Goal: Task Accomplishment & Management: Manage account settings

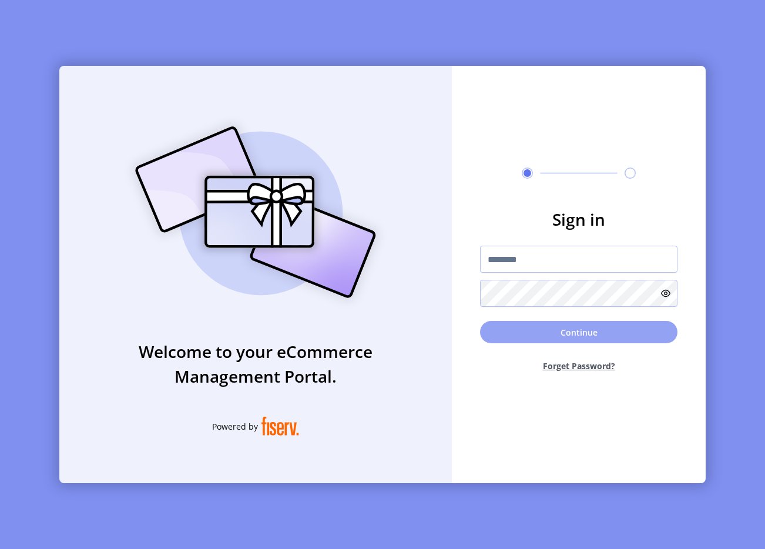
type input "**********"
click at [555, 332] on button "Continue" at bounding box center [578, 332] width 197 height 22
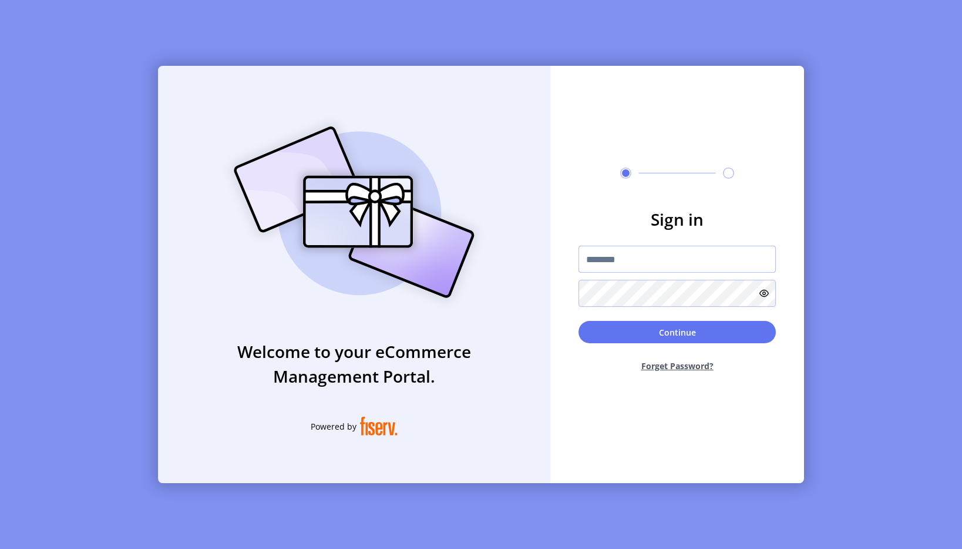
click at [613, 260] on input "text" at bounding box center [676, 258] width 197 height 27
type input "**********"
click at [678, 328] on button "Continue" at bounding box center [676, 332] width 197 height 22
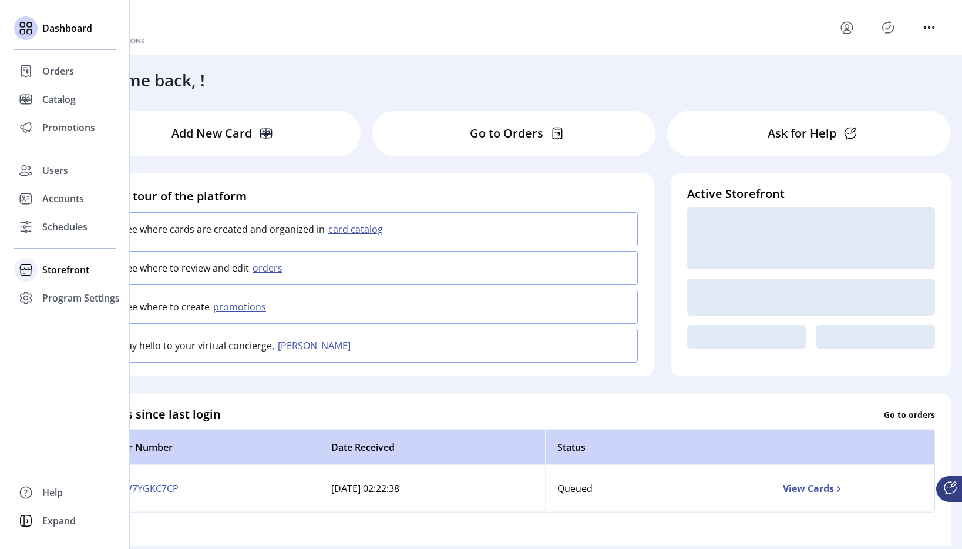
click at [58, 271] on span "Storefront" at bounding box center [65, 270] width 47 height 14
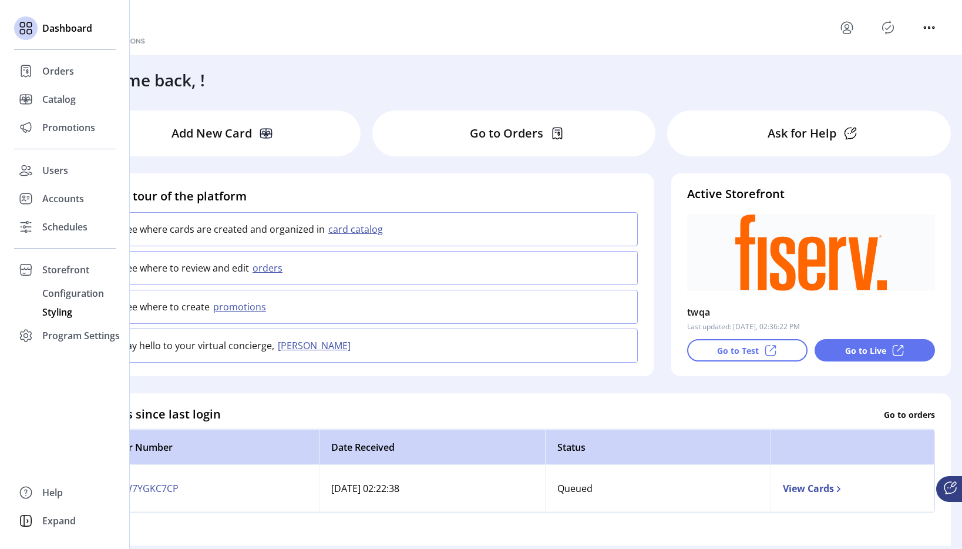
click at [57, 310] on span "Styling" at bounding box center [57, 312] width 30 height 14
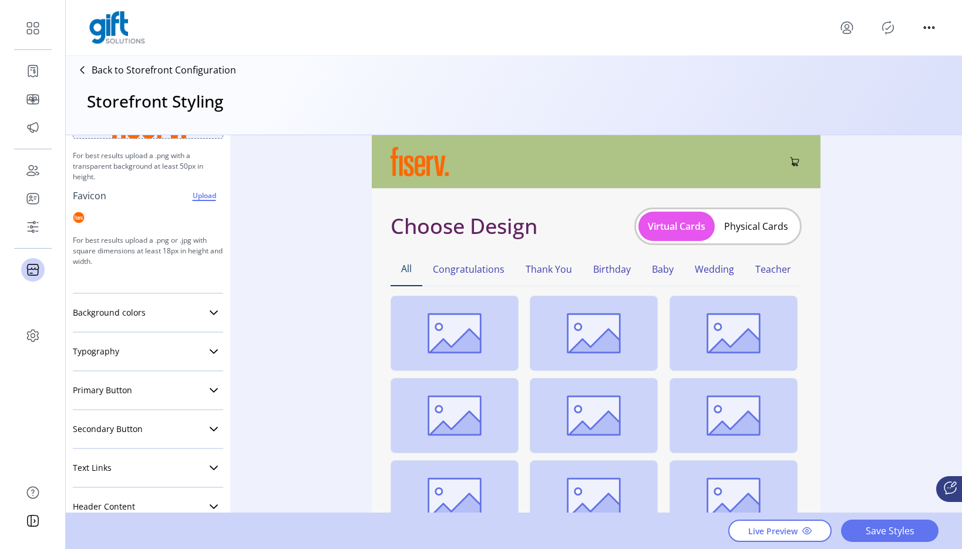
scroll to position [130, 0]
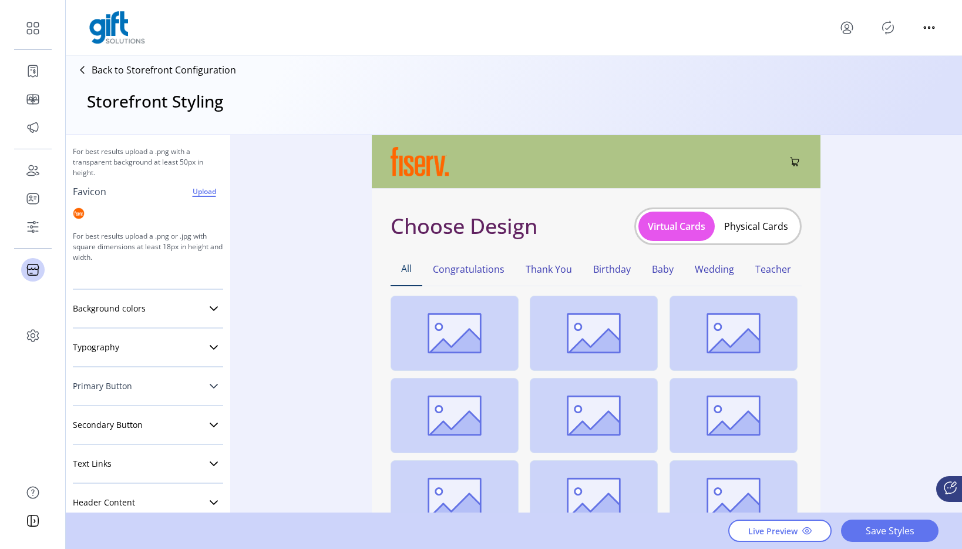
click at [211, 383] on icon at bounding box center [214, 385] width 8 height 5
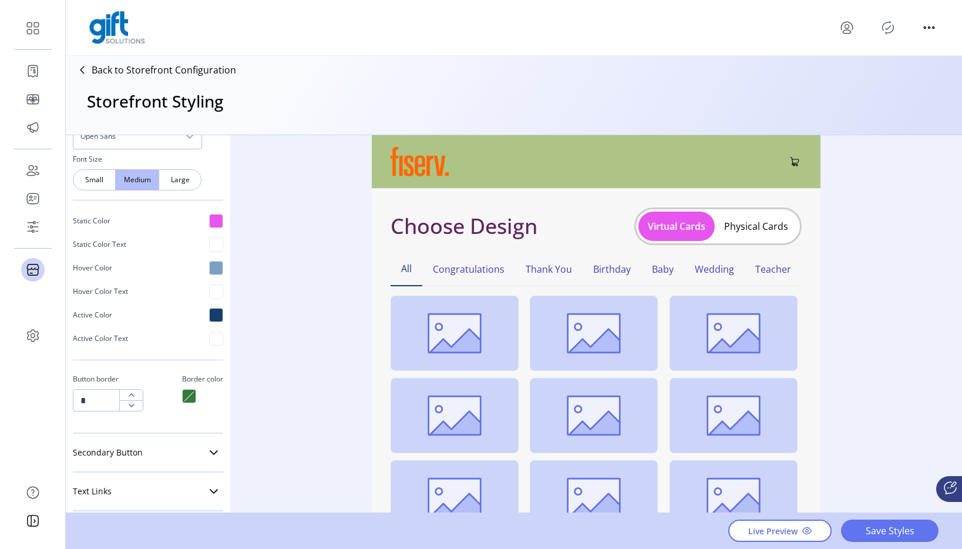
scroll to position [527, 0]
click at [183, 392] on div at bounding box center [189, 394] width 14 height 14
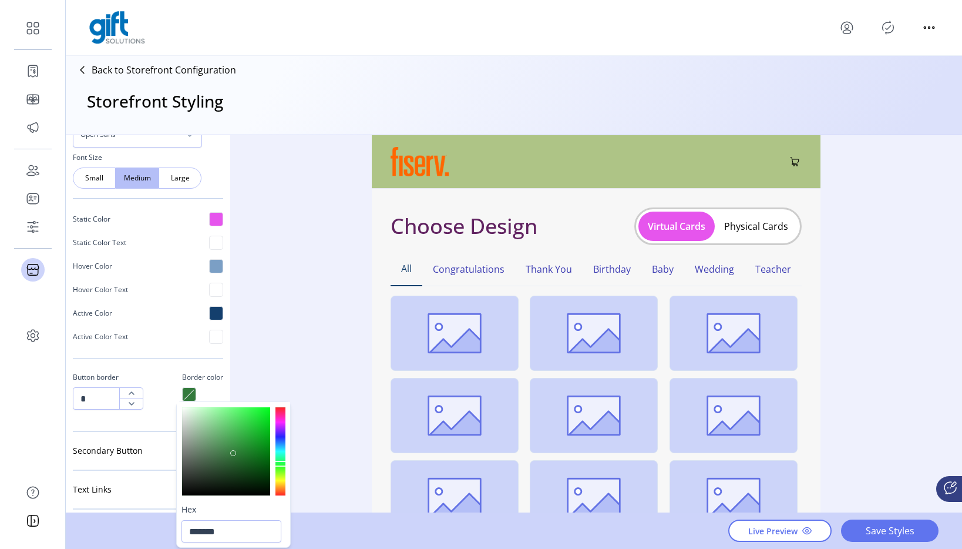
type input "*******"
click at [258, 418] on div at bounding box center [226, 451] width 88 height 88
click at [298, 344] on div "Styling Toolbar Brand Logo Upload For best results upload a .png with a transpa…" at bounding box center [514, 324] width 896 height 378
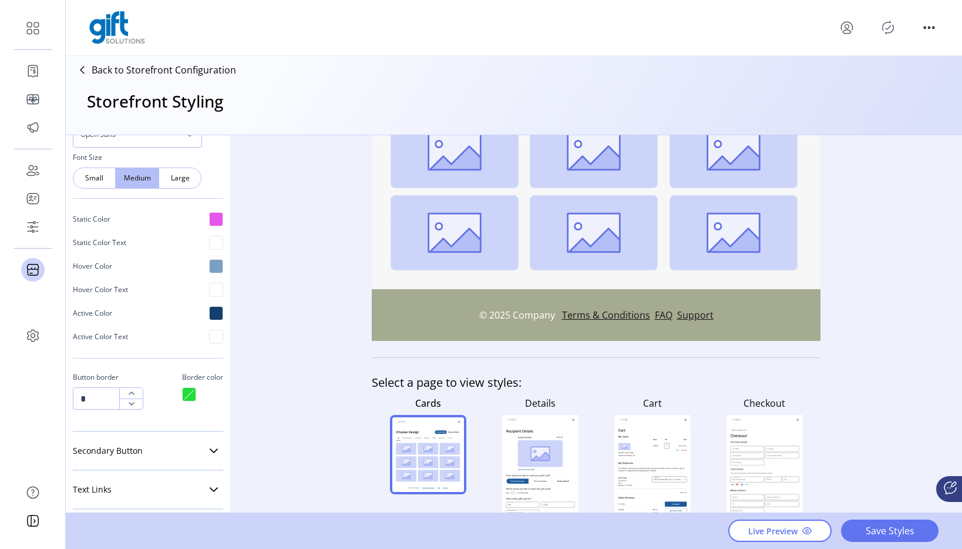
scroll to position [320, 0]
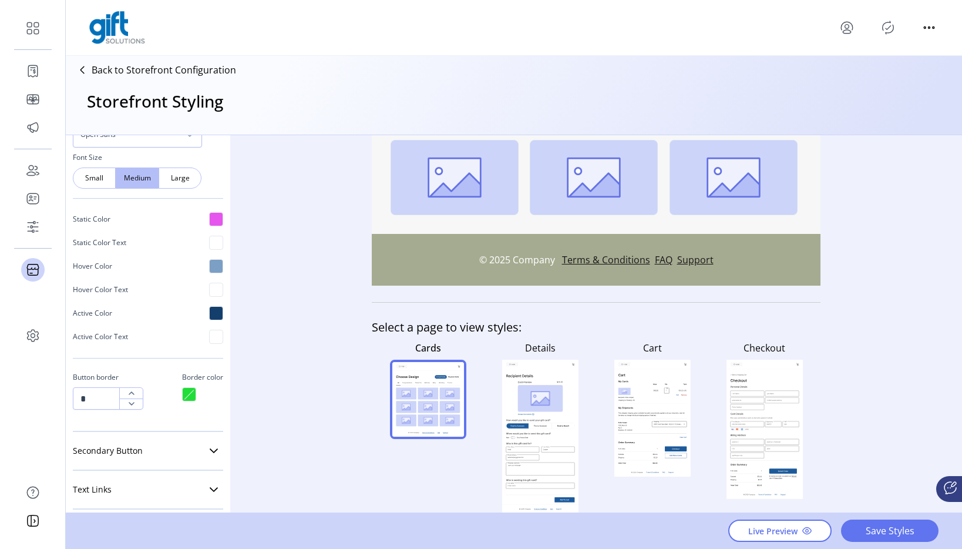
click at [527, 379] on rect at bounding box center [540, 437] width 76 height 136
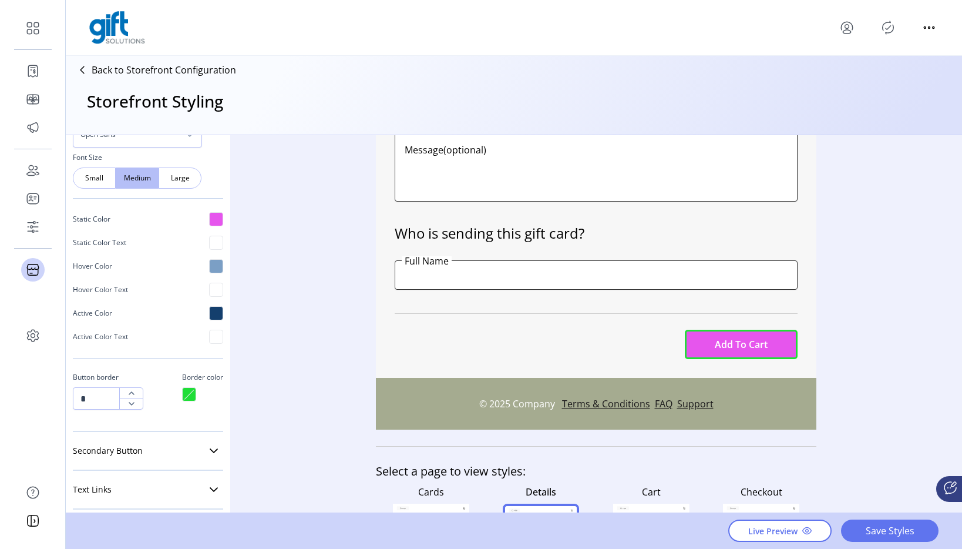
scroll to position [727, 0]
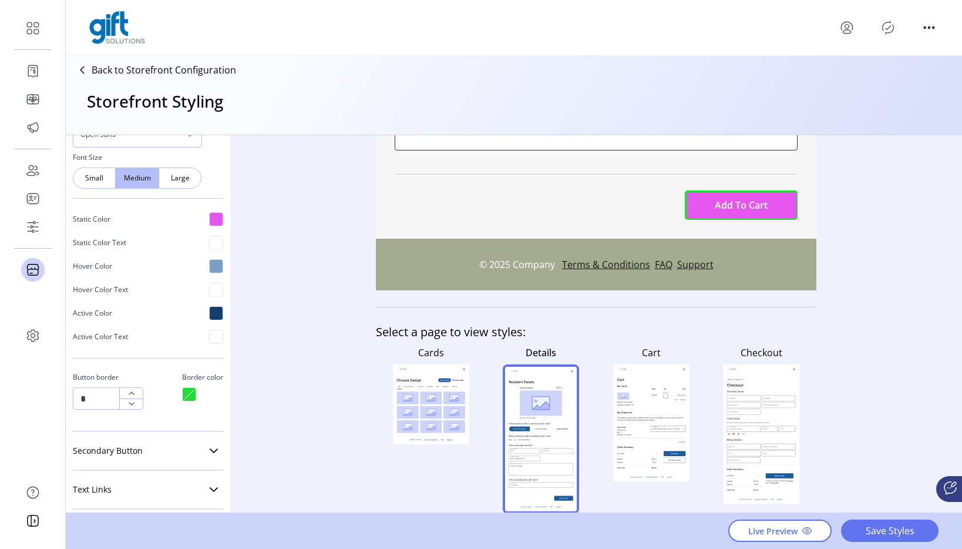
click at [655, 426] on rect at bounding box center [668, 428] width 35 height 5
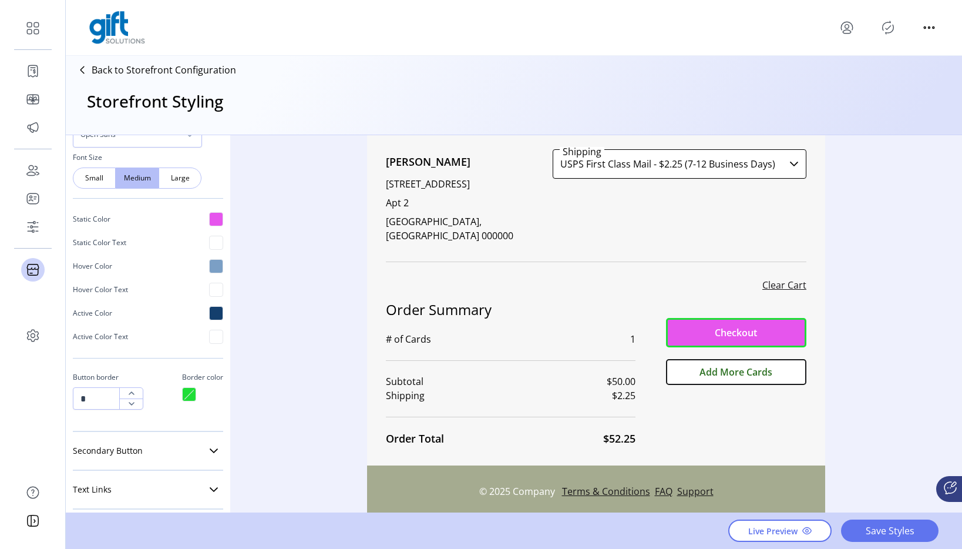
scroll to position [385, 0]
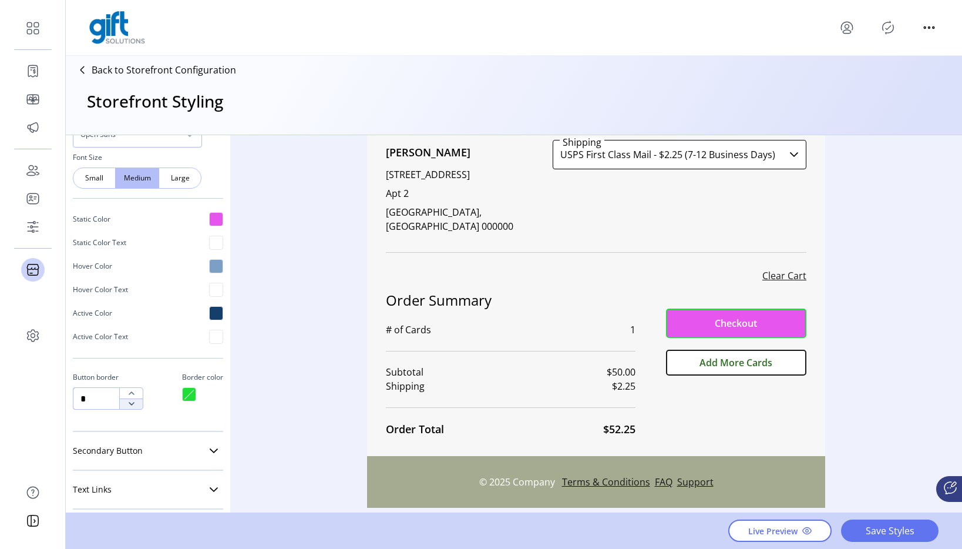
click at [133, 401] on icon "button" at bounding box center [131, 403] width 9 height 9
click at [133, 389] on icon "button" at bounding box center [131, 392] width 9 height 9
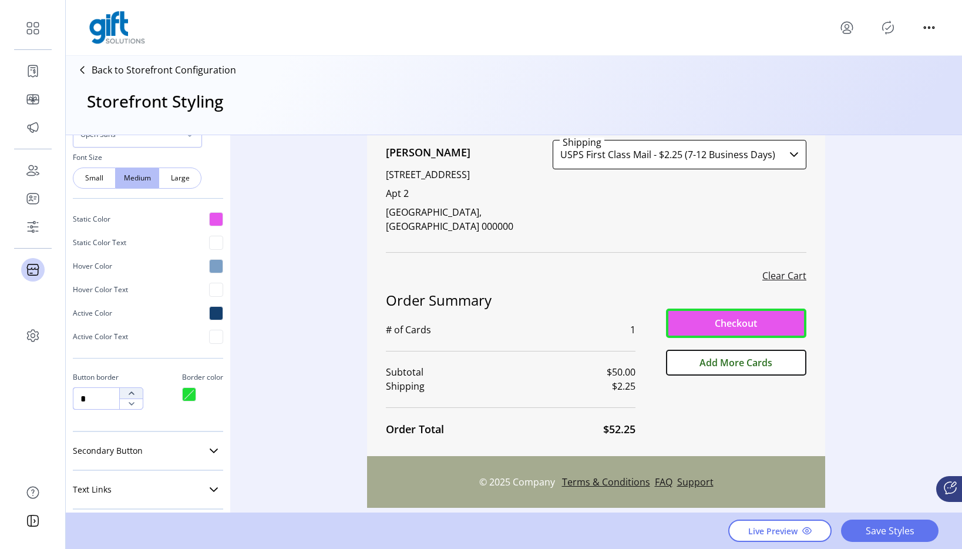
click at [133, 389] on icon "button" at bounding box center [131, 392] width 9 height 9
click at [133, 403] on icon "button" at bounding box center [132, 404] width 6 height 4
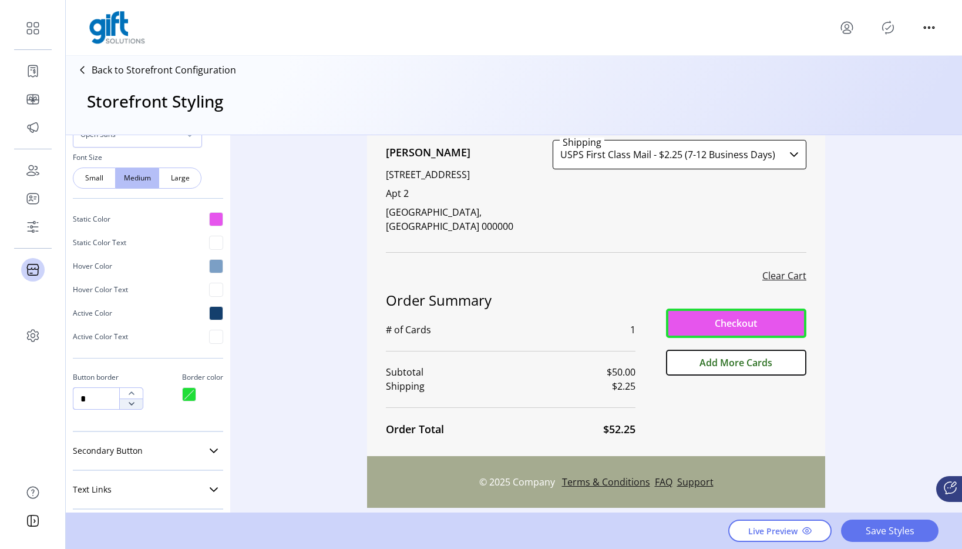
type input "*"
click at [133, 403] on icon "button" at bounding box center [132, 404] width 6 height 4
click at [282, 415] on div "Styling Toolbar Brand Logo Upload For best results upload a .png with a transpa…" at bounding box center [514, 324] width 896 height 378
click at [764, 529] on span "Live Preview" at bounding box center [772, 530] width 49 height 12
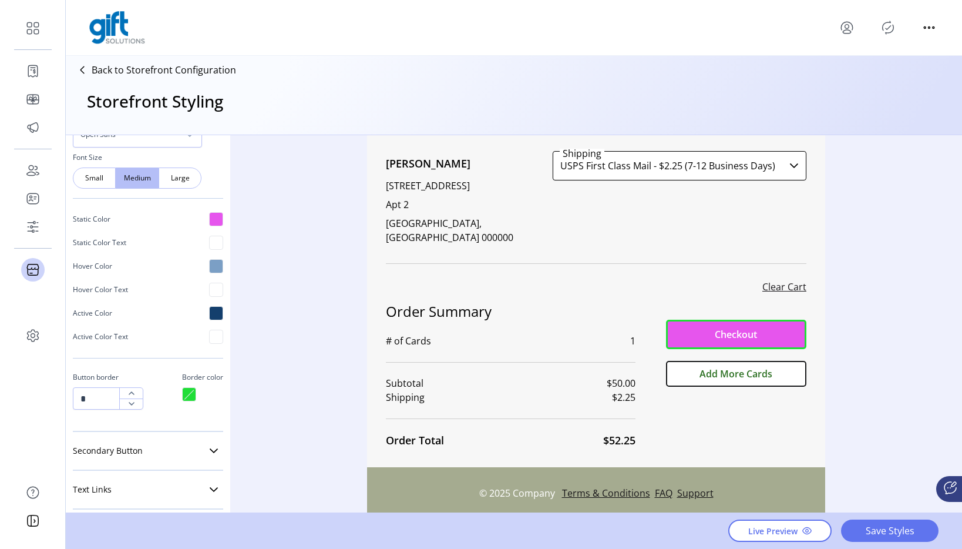
scroll to position [593, 0]
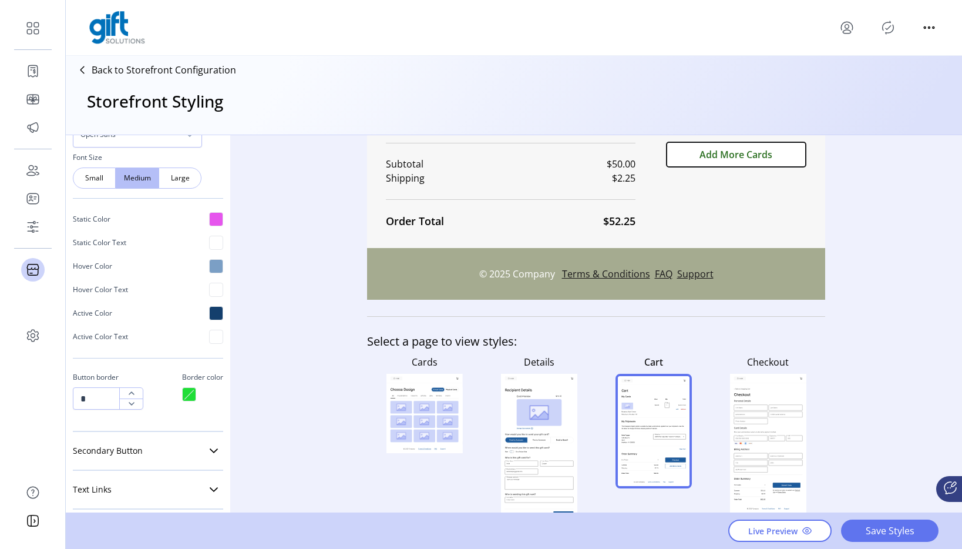
click at [764, 416] on rect at bounding box center [768, 443] width 76 height 139
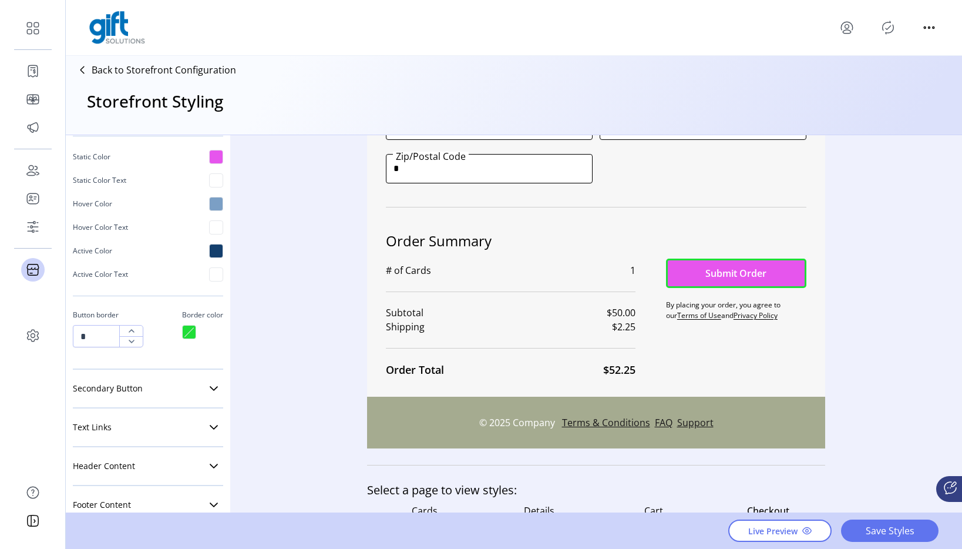
scroll to position [614, 0]
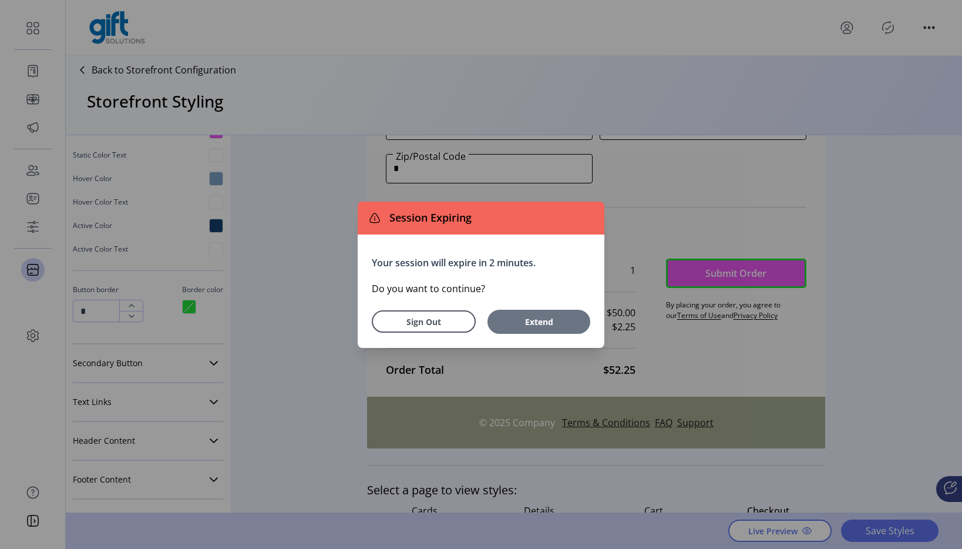
click at [540, 323] on span "Extend" at bounding box center [538, 321] width 91 height 12
